Goal: Task Accomplishment & Management: Complete application form

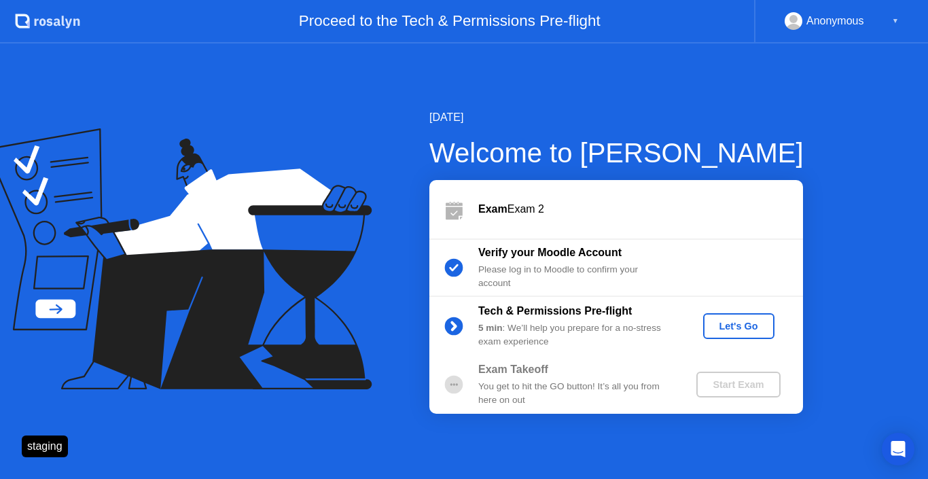
click at [719, 321] on div "Let's Go" at bounding box center [739, 326] width 60 height 11
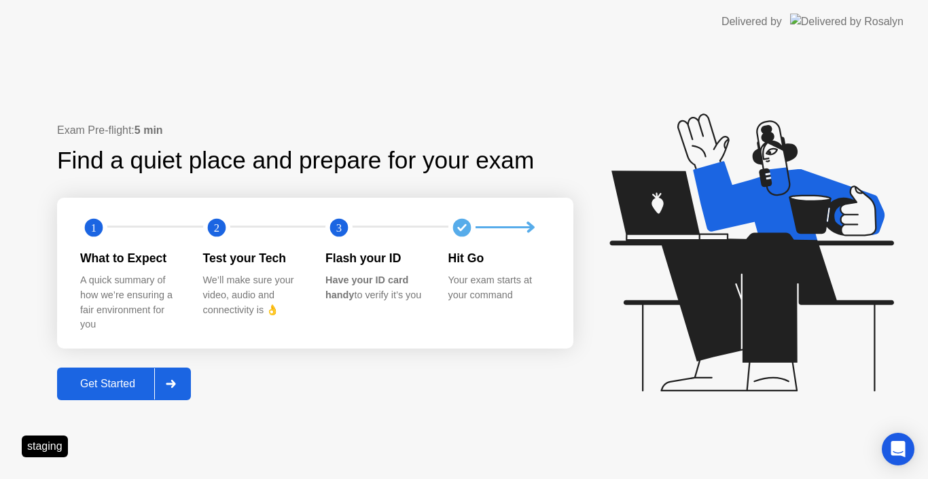
click at [154, 385] on div "Get Started" at bounding box center [107, 384] width 93 height 12
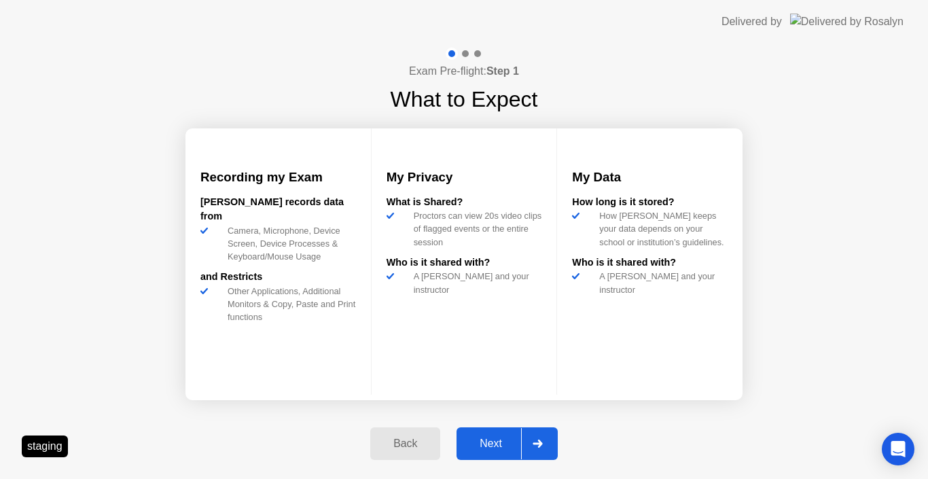
click at [499, 440] on div "Next" at bounding box center [491, 444] width 60 height 12
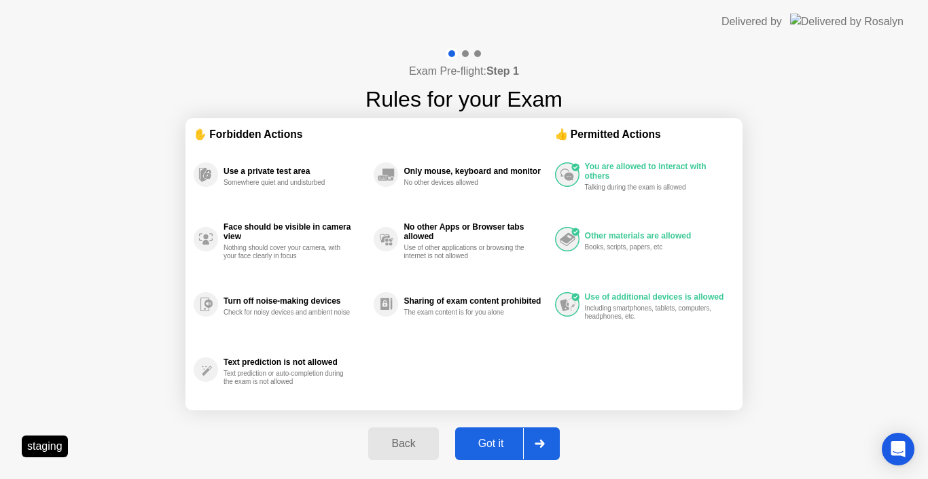
click at [494, 444] on div "Got it" at bounding box center [491, 444] width 64 height 12
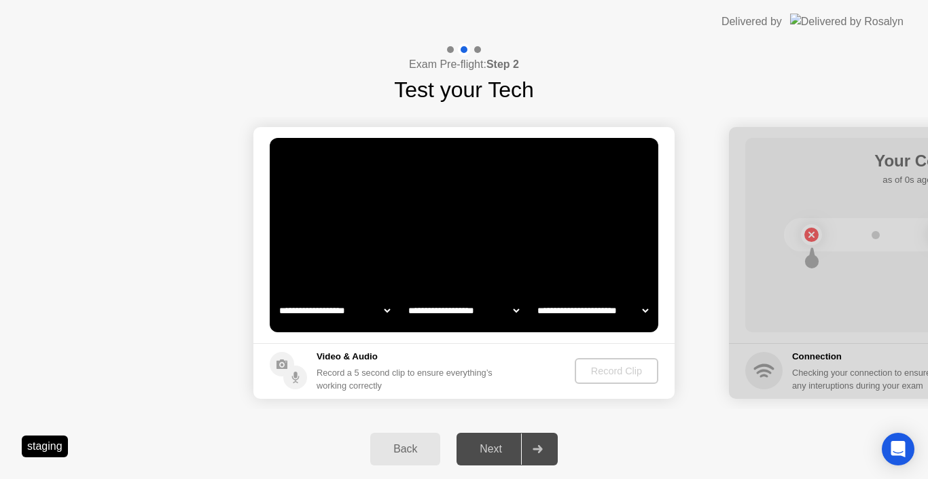
select select "**********"
select select "*******"
click at [621, 372] on div "Record Clip" at bounding box center [617, 371] width 73 height 11
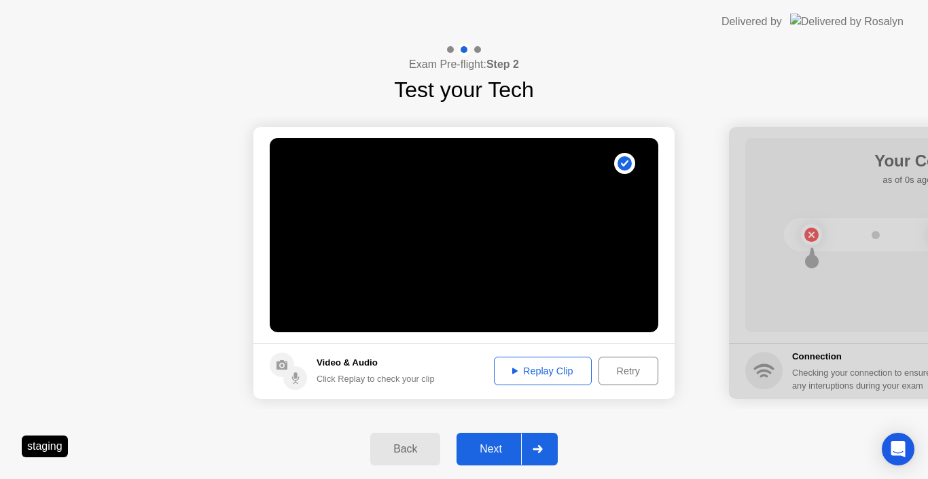
click at [500, 450] on div "Next" at bounding box center [491, 449] width 60 height 12
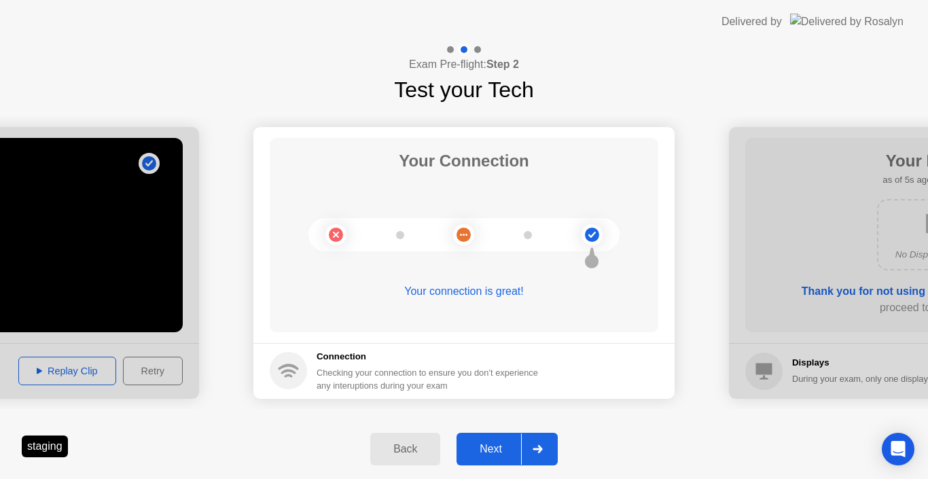
click at [499, 450] on div "Next" at bounding box center [491, 449] width 60 height 12
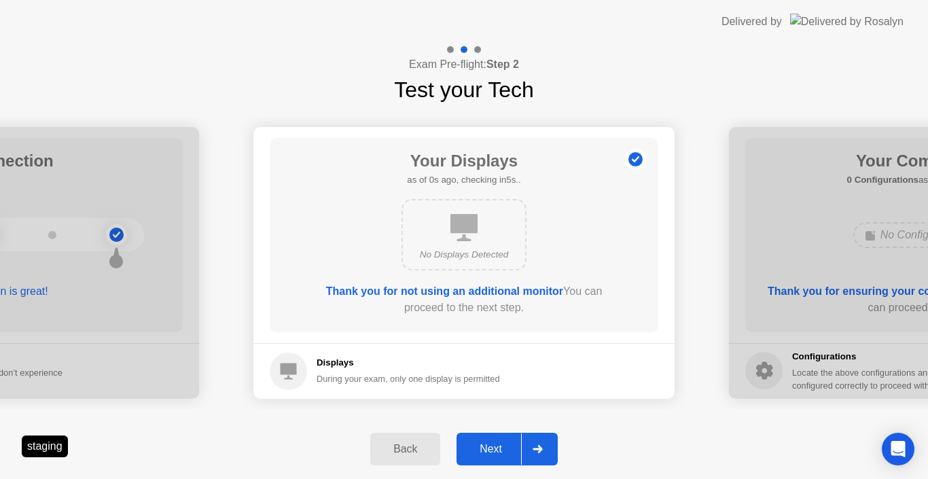
click at [499, 449] on div "Next" at bounding box center [491, 449] width 60 height 12
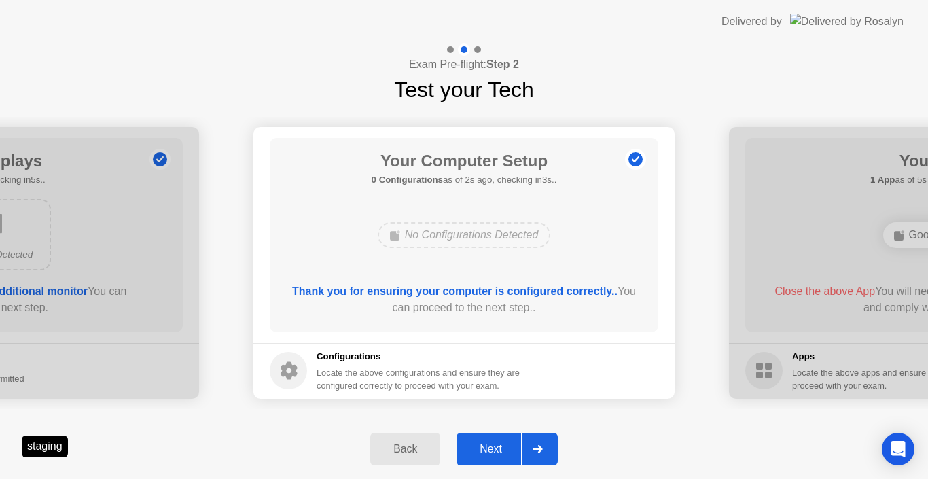
click at [500, 450] on div "Next" at bounding box center [491, 449] width 60 height 12
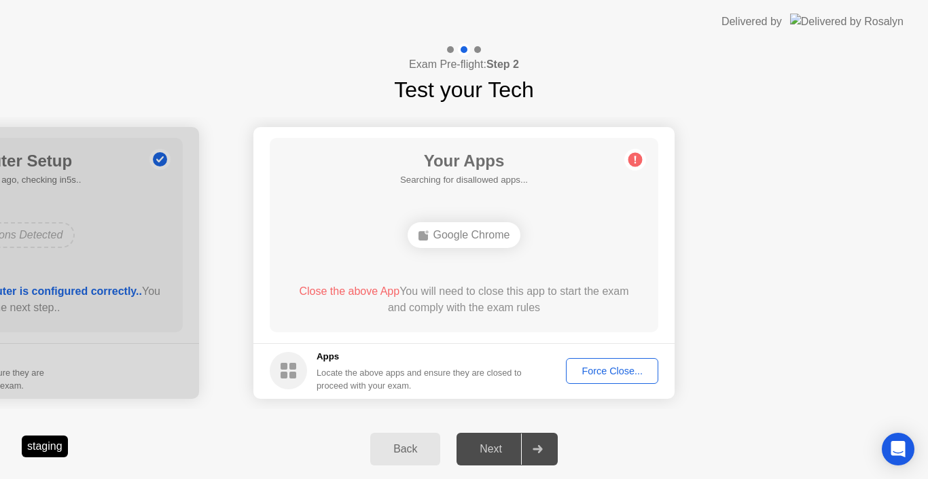
click at [599, 358] on button "Force Close..." at bounding box center [612, 371] width 92 height 26
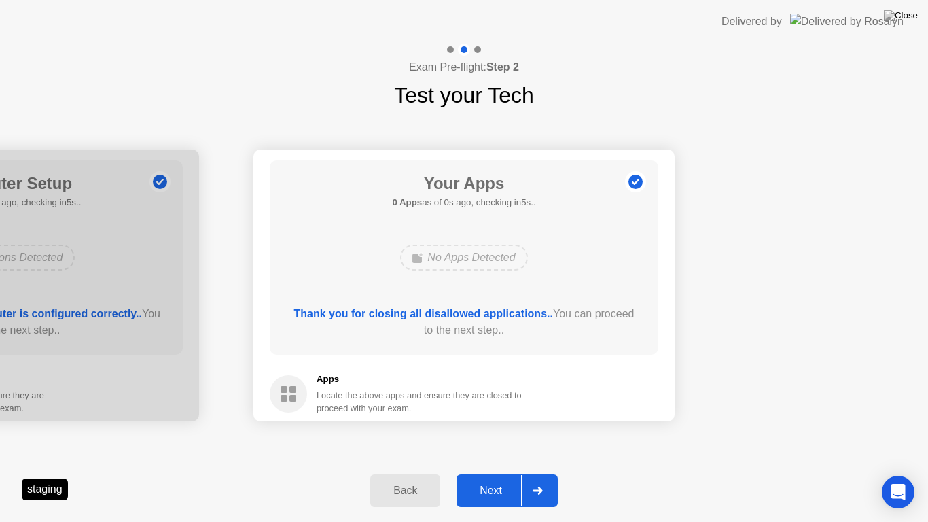
click at [484, 478] on button "Next" at bounding box center [507, 490] width 101 height 33
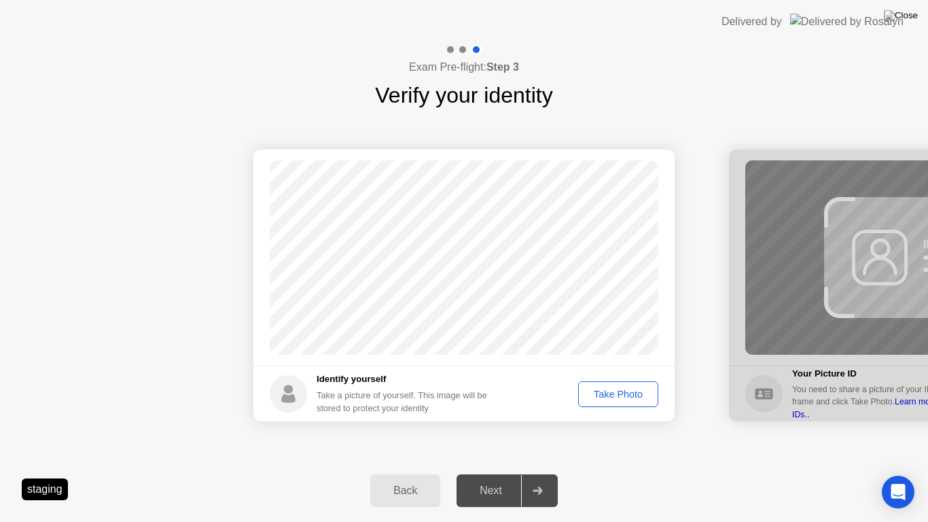
click at [623, 400] on div "Take Photo" at bounding box center [618, 394] width 71 height 11
click at [611, 391] on div "Retake" at bounding box center [627, 394] width 53 height 11
click at [617, 391] on div "Take Photo" at bounding box center [618, 394] width 71 height 11
click at [507, 478] on div "Next" at bounding box center [491, 490] width 60 height 12
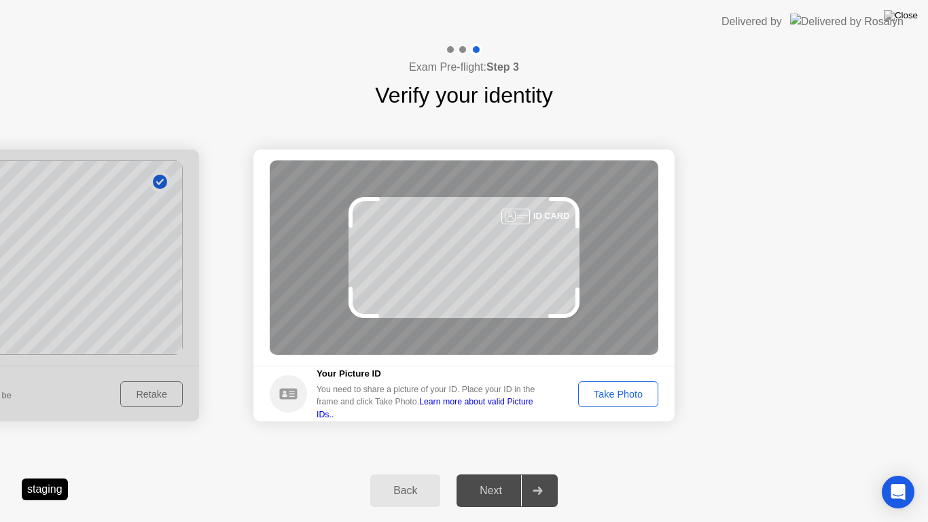
click at [631, 389] on div "Take Photo" at bounding box center [618, 394] width 71 height 11
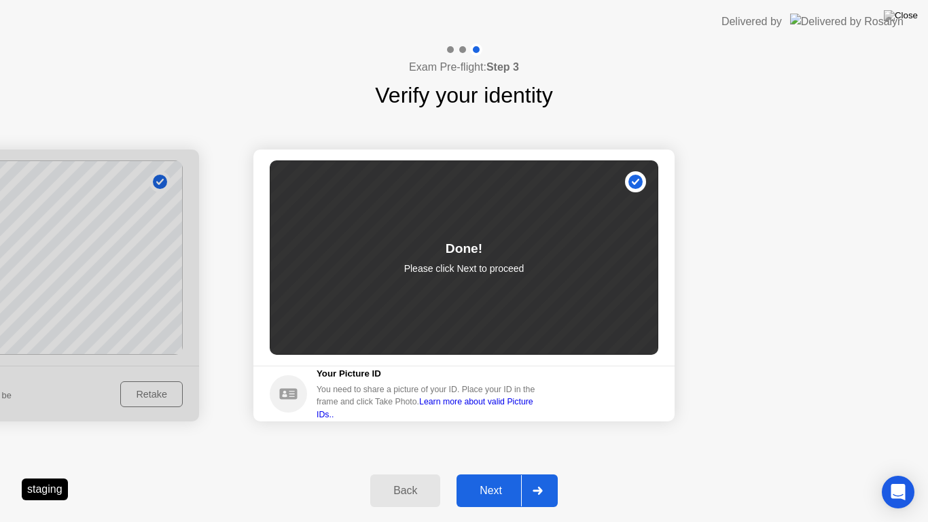
click at [503, 478] on div "Next" at bounding box center [491, 490] width 60 height 12
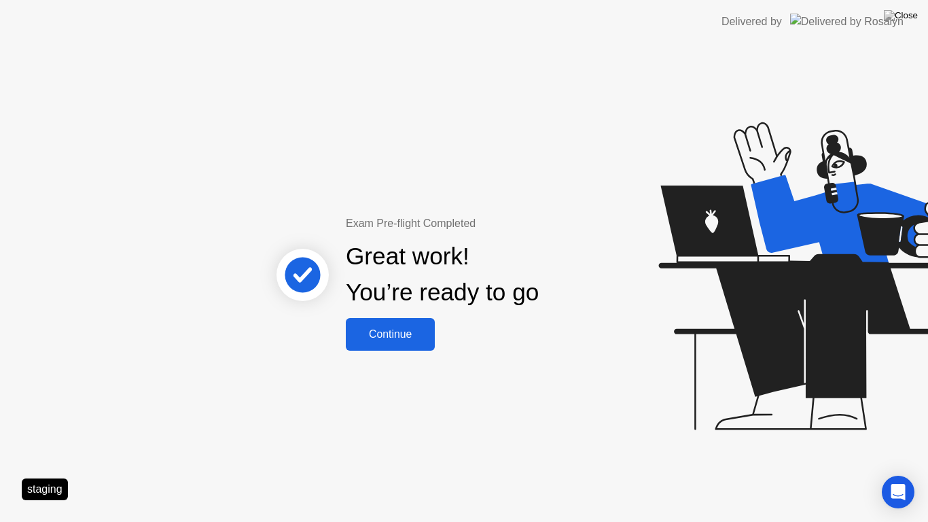
click at [403, 329] on div "Continue" at bounding box center [390, 334] width 81 height 12
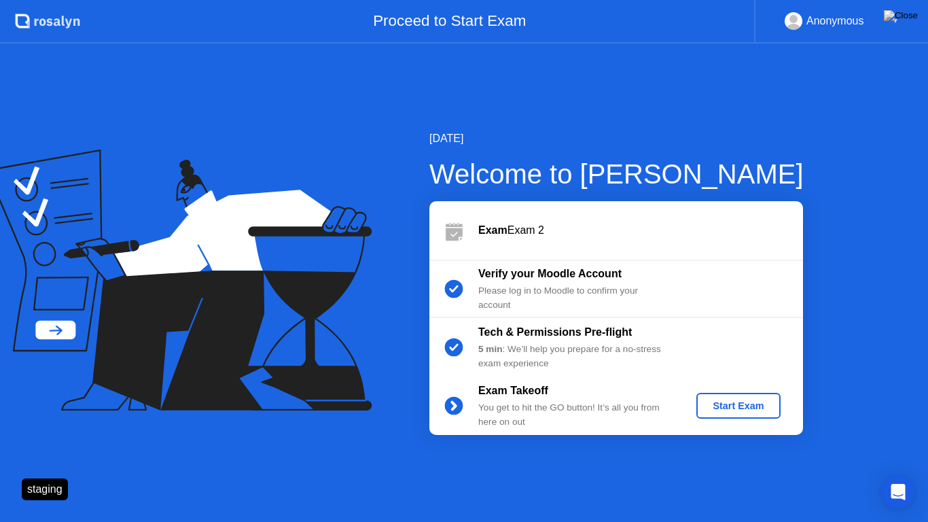
click at [747, 396] on button "Start Exam" at bounding box center [738, 406] width 84 height 26
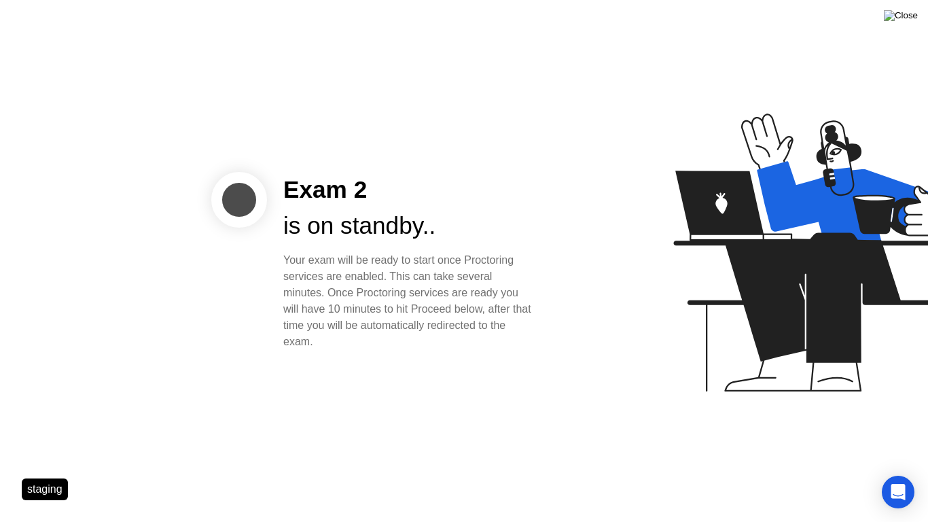
click at [906, 13] on img at bounding box center [901, 15] width 34 height 11
